Goal: Task Accomplishment & Management: Complete application form

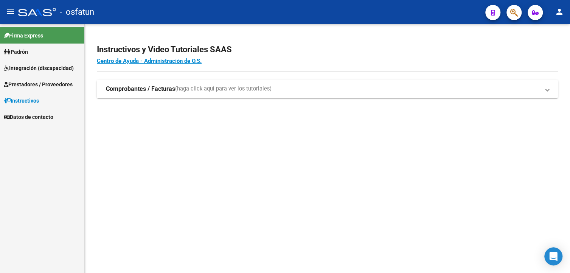
click at [34, 83] on span "Prestadores / Proveedores" at bounding box center [38, 84] width 69 height 8
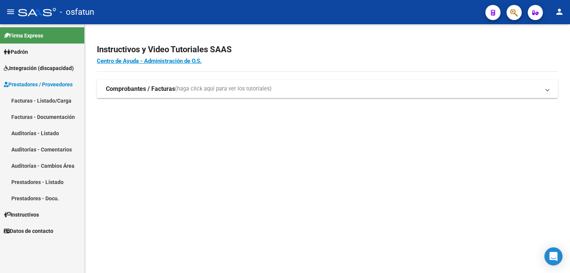
click at [33, 100] on link "Facturas - Listado/Carga" at bounding box center [42, 100] width 84 height 16
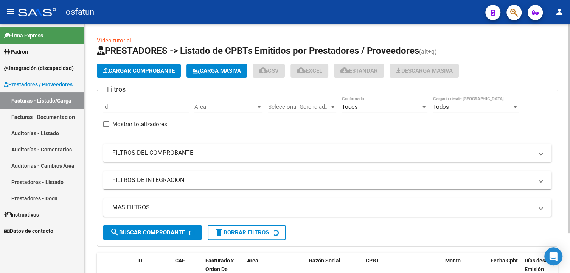
click at [181, 153] on mat-panel-title "FILTROS DEL COMPROBANTE" at bounding box center [322, 153] width 421 height 8
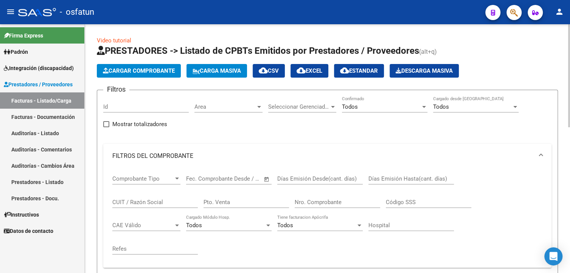
click at [164, 200] on input "CUIT / Razón Social" at bounding box center [155, 202] width 86 height 7
paste input "GROSSO [PERSON_NAME][DATE]"
type input "GROSSO [PERSON_NAME][DATE]"
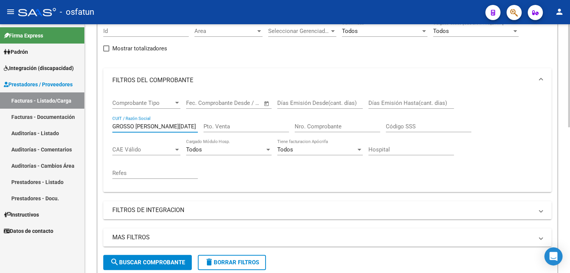
click at [182, 127] on input "GROSSO [PERSON_NAME][DATE]" at bounding box center [155, 126] width 86 height 7
paste input "27337927675"
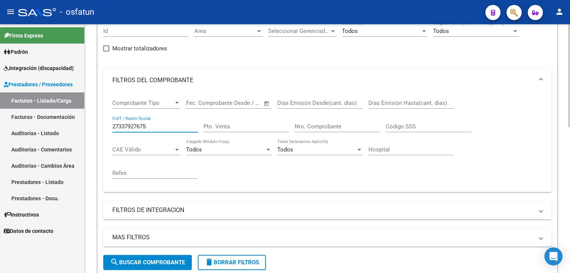
type input "27337927675"
click at [164, 258] on button "search Buscar Comprobante" at bounding box center [147, 262] width 89 height 15
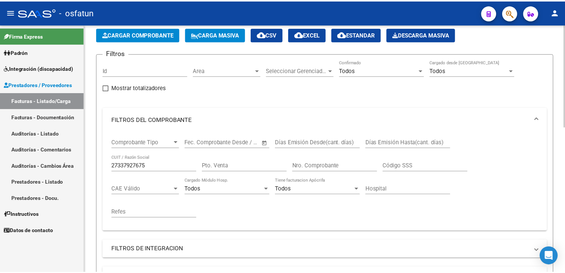
scroll to position [0, 0]
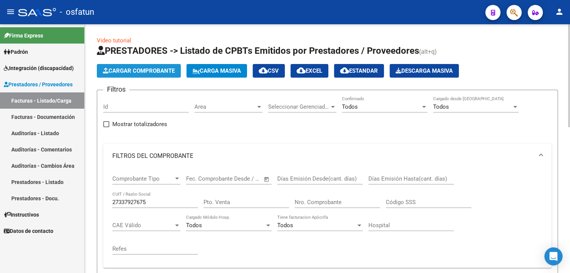
click at [142, 71] on span "Cargar Comprobante" at bounding box center [139, 70] width 72 height 7
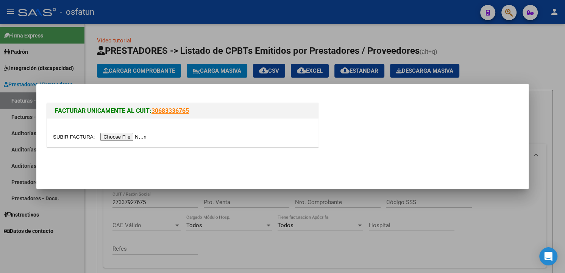
click at [125, 137] on input "file" at bounding box center [101, 137] width 96 height 8
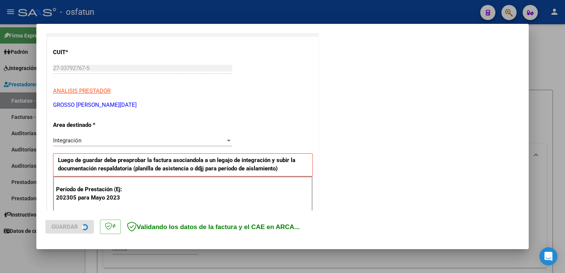
scroll to position [114, 0]
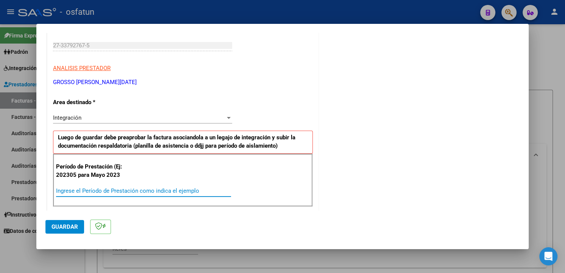
click at [133, 192] on input "Ingrese el Período de Prestación como indica el ejemplo" at bounding box center [143, 190] width 175 height 7
type input "202505"
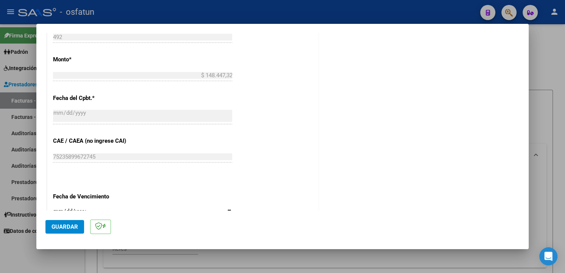
scroll to position [416, 0]
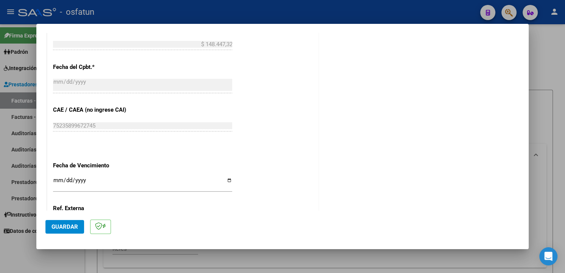
click at [64, 226] on span "Guardar" at bounding box center [64, 226] width 26 height 7
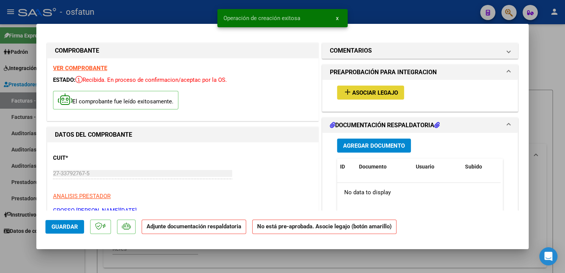
click at [386, 97] on button "add Asociar Legajo" at bounding box center [370, 93] width 67 height 14
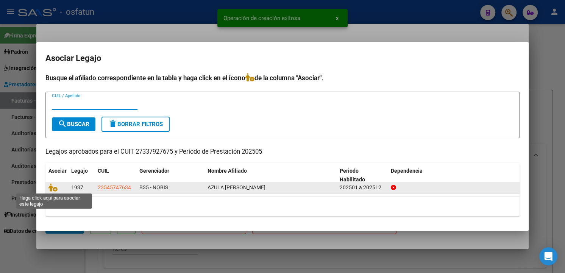
drag, startPoint x: 52, startPoint y: 189, endPoint x: 57, endPoint y: 189, distance: 4.9
click at [52, 189] on icon at bounding box center [52, 187] width 9 height 8
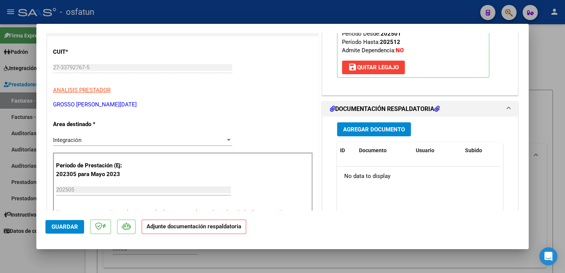
scroll to position [151, 0]
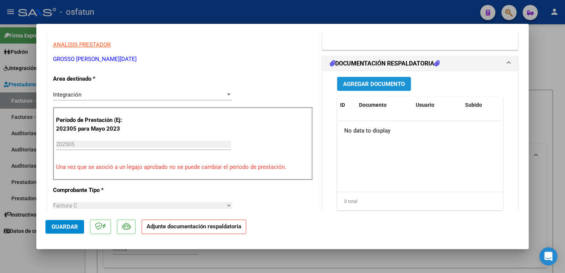
click at [374, 84] on span "Agregar Documento" at bounding box center [374, 84] width 62 height 7
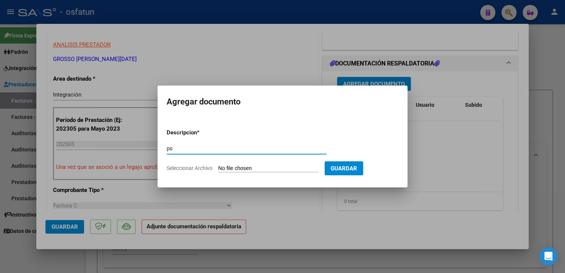
type input "p"
type input "PA"
click at [240, 165] on input "Seleccionar Archivo" at bounding box center [268, 168] width 100 height 7
type input "C:\fakepath\PA - Nobis - L.Grosso - 05.25 - 492.pdf"
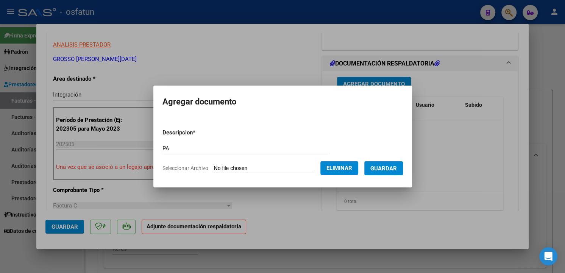
click at [391, 170] on span "Guardar" at bounding box center [383, 168] width 26 height 7
